Goal: Find specific page/section: Find specific page/section

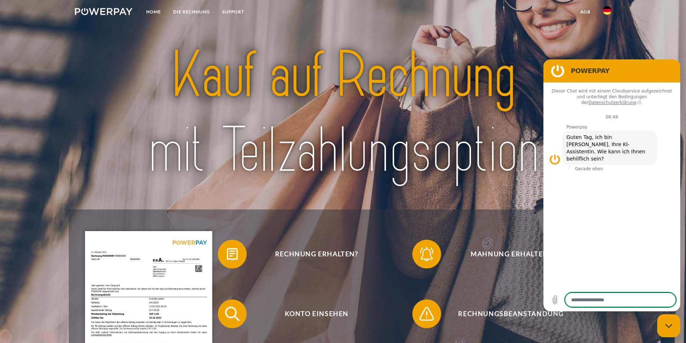
click at [124, 11] on img at bounding box center [104, 11] width 58 height 7
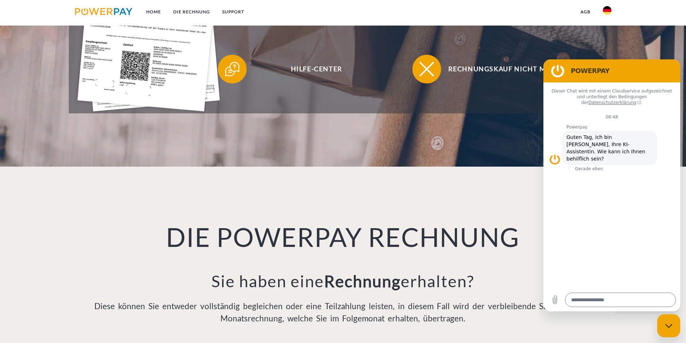
scroll to position [252, 0]
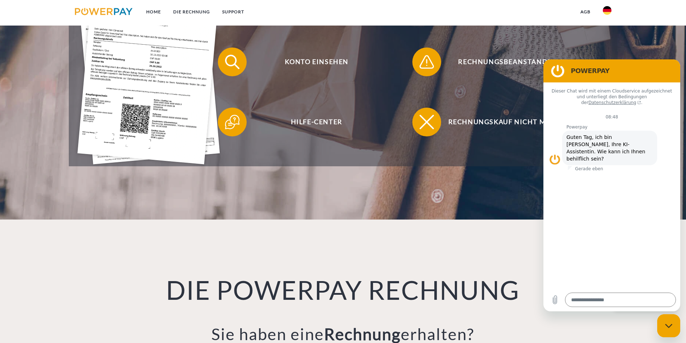
click at [486, 8] on img at bounding box center [607, 10] width 9 height 9
click at [486, 54] on img at bounding box center [607, 52] width 9 height 9
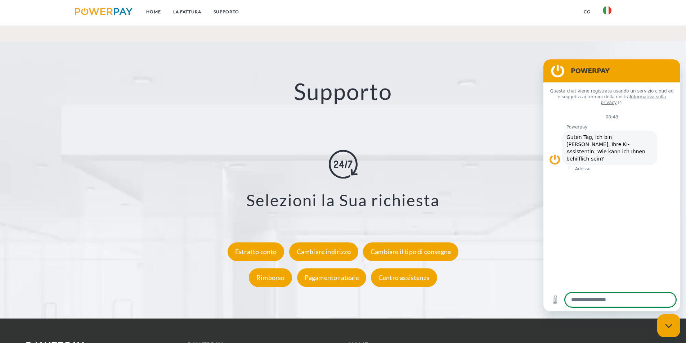
scroll to position [1297, 0]
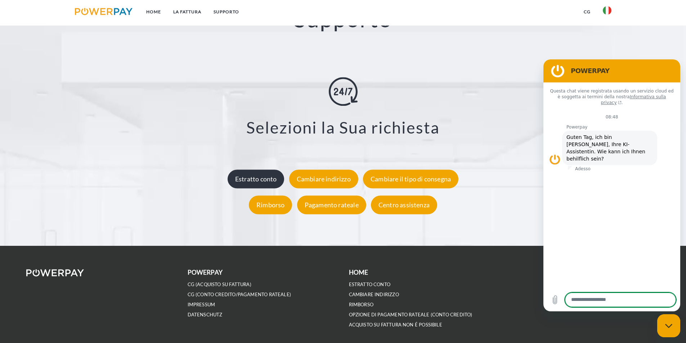
click at [269, 175] on div "Estratto conto" at bounding box center [256, 179] width 57 height 19
